Goal: Browse casually

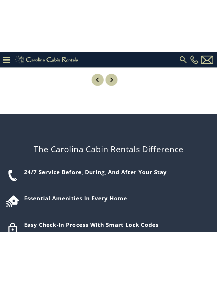
scroll to position [570, 0]
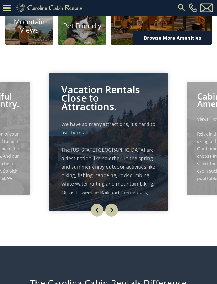
scroll to position [327, 0]
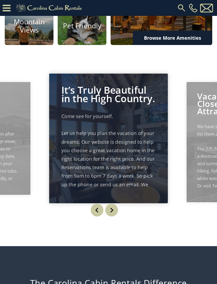
click at [150, 190] on p "Come see for yourself. Let us help you plan the vacation of your dreams. Our we…" at bounding box center [108, 154] width 95 height 85
click at [145, 203] on div "It’s Truly Beautiful in the High Country. Come see for yourself. Let us help yo…" at bounding box center [108, 139] width 119 height 130
click at [144, 203] on div "It’s Truly Beautiful in the High Country. Come see for yourself. Let us help yo…" at bounding box center [108, 139] width 119 height 130
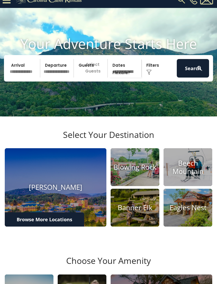
scroll to position [0, 0]
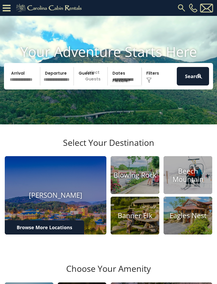
click at [12, 11] on link at bounding box center [50, 6] width 76 height 13
click at [12, 12] on link at bounding box center [50, 6] width 76 height 13
